Goal: Check status: Check status

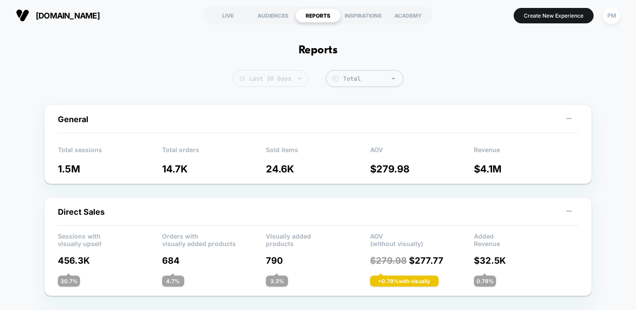
click at [287, 83] on span "Last 30 Days" at bounding box center [271, 78] width 76 height 17
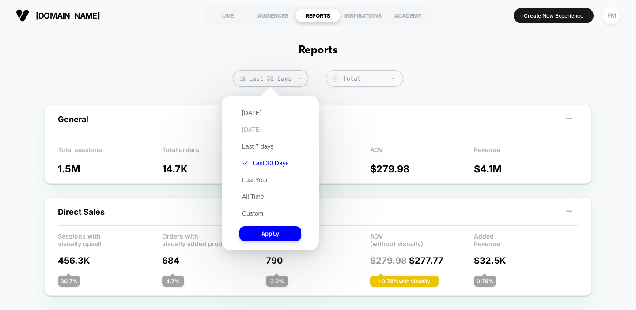
click at [252, 129] on button "Yesterday" at bounding box center [251, 130] width 25 height 8
click at [264, 231] on button "Apply" at bounding box center [270, 234] width 62 height 15
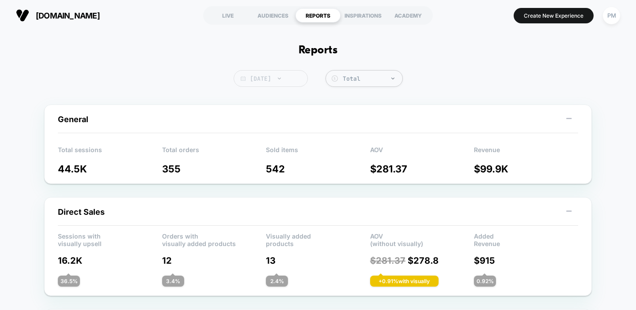
click at [301, 77] on span "Yesterday" at bounding box center [271, 78] width 74 height 17
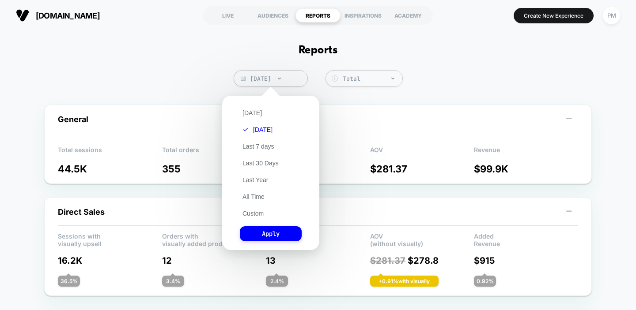
click at [250, 207] on div "Today Yesterday Last 7 days Last 30 Days Last Year All Time Custom Apply" at bounding box center [271, 173] width 88 height 146
click at [250, 212] on button "Custom" at bounding box center [253, 214] width 26 height 8
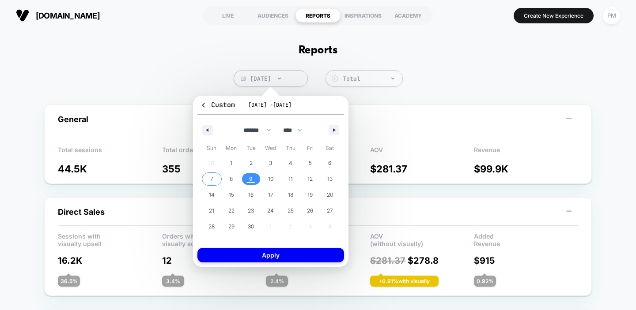
click at [213, 177] on span "7" at bounding box center [212, 179] width 20 height 11
click at [249, 177] on span "9" at bounding box center [251, 179] width 20 height 11
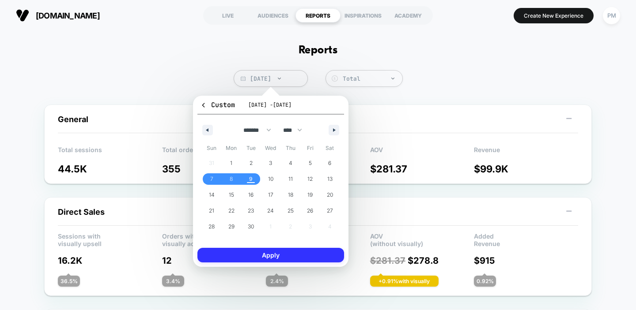
click at [253, 253] on button "Apply" at bounding box center [270, 255] width 147 height 15
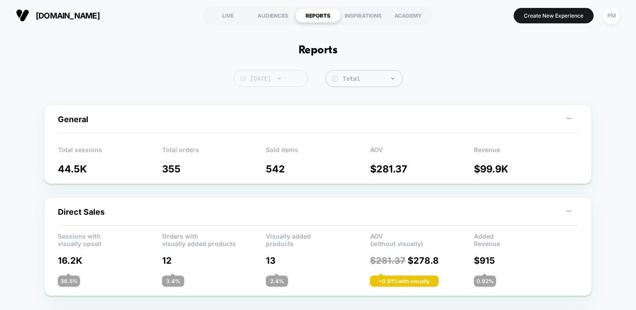
click at [274, 79] on span "Yesterday" at bounding box center [271, 78] width 74 height 17
select select "*"
select select "****"
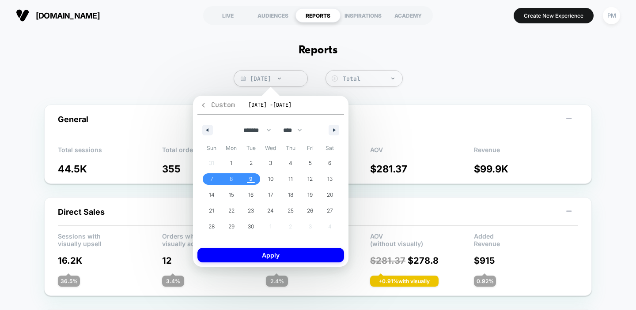
click at [204, 105] on icon "button" at bounding box center [203, 105] width 7 height 7
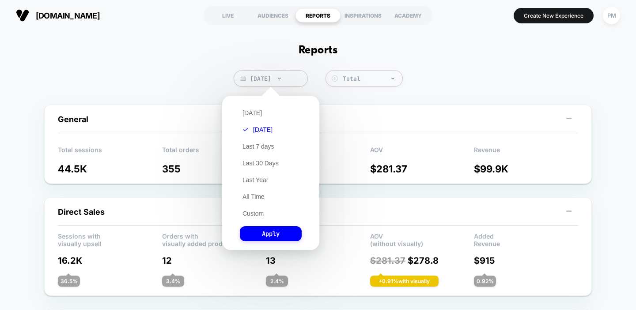
click at [261, 112] on div "Today Yesterday Last 7 days Last 30 Days Last Year All Time Custom Apply" at bounding box center [271, 173] width 88 height 146
click at [253, 112] on button "Today" at bounding box center [252, 113] width 25 height 8
click at [260, 238] on button "Apply" at bounding box center [271, 234] width 62 height 15
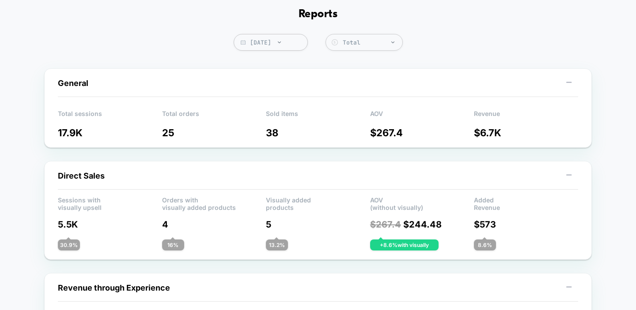
scroll to position [37, 0]
click at [277, 35] on span "Today" at bounding box center [271, 42] width 74 height 17
select select "*"
select select "****"
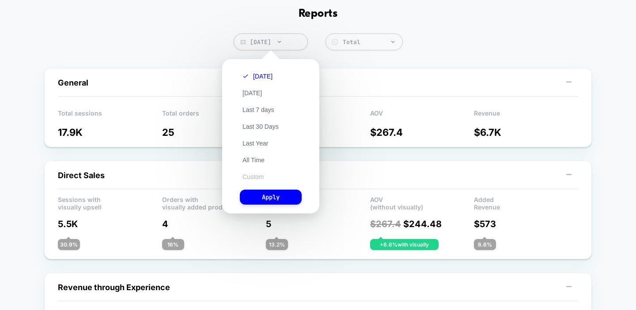
click at [253, 178] on button "Custom" at bounding box center [253, 177] width 26 height 8
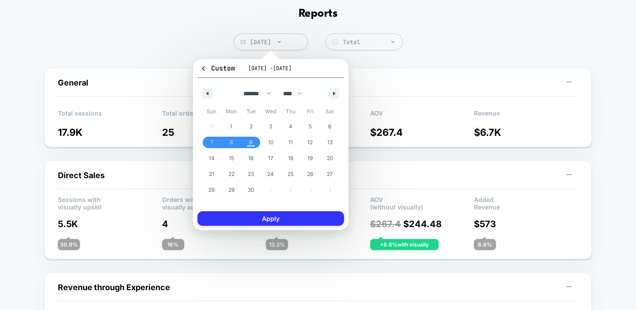
click at [281, 219] on button "Apply" at bounding box center [270, 219] width 147 height 15
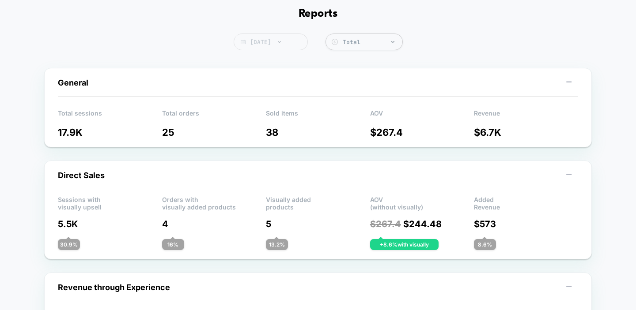
click at [266, 44] on span "Today" at bounding box center [271, 42] width 74 height 17
select select "*"
select select "****"
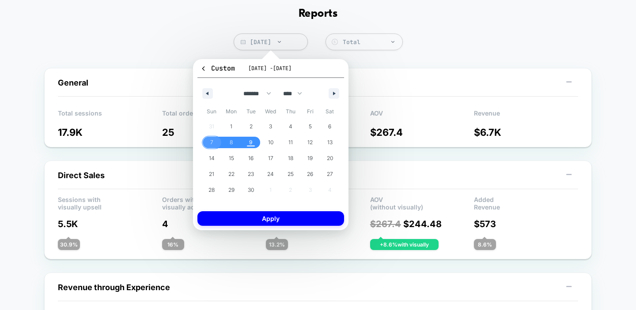
click at [213, 141] on span "7" at bounding box center [212, 142] width 20 height 11
click at [249, 141] on span "9" at bounding box center [251, 143] width 4 height 16
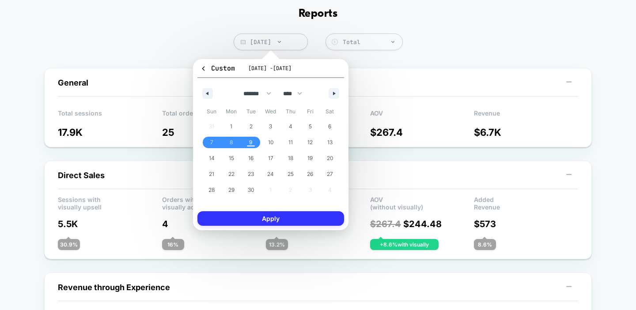
click at [254, 219] on button "Apply" at bounding box center [270, 219] width 147 height 15
